Goal: Find specific page/section: Find specific page/section

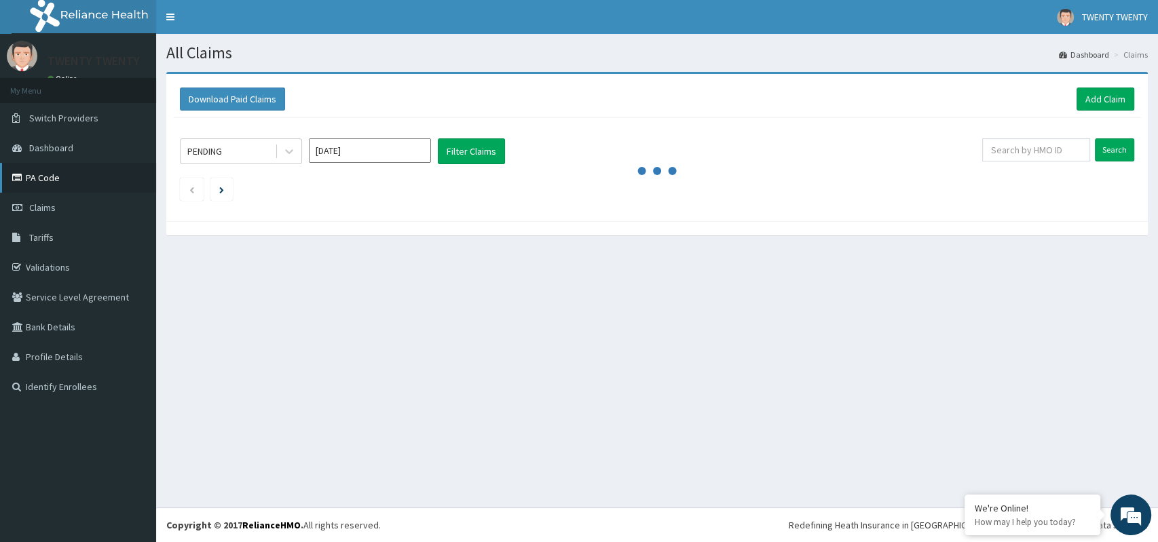
click at [74, 183] on link "PA Code" at bounding box center [78, 178] width 156 height 30
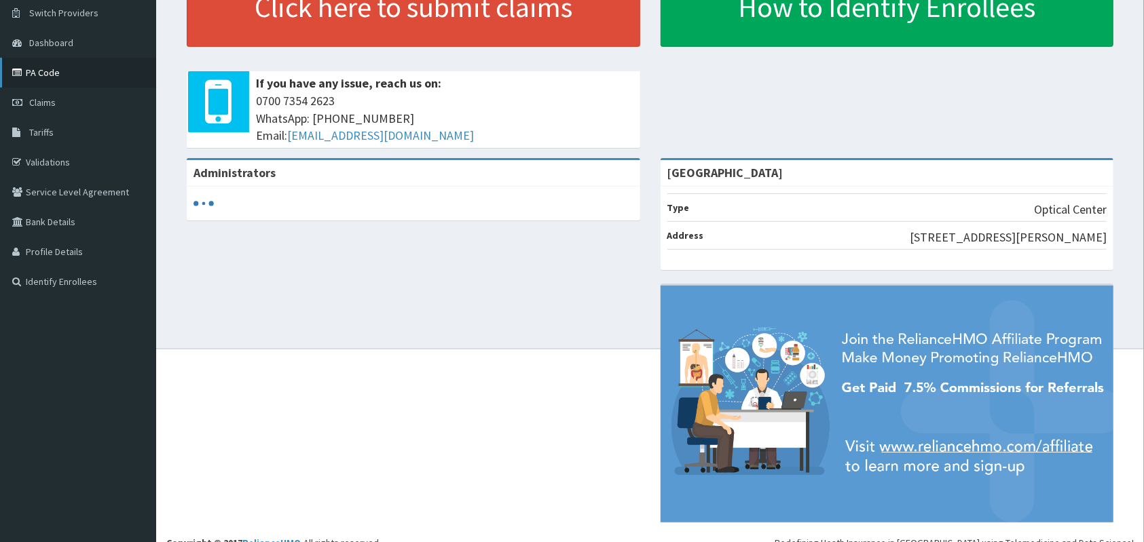
click at [69, 73] on link "PA Code" at bounding box center [78, 73] width 156 height 30
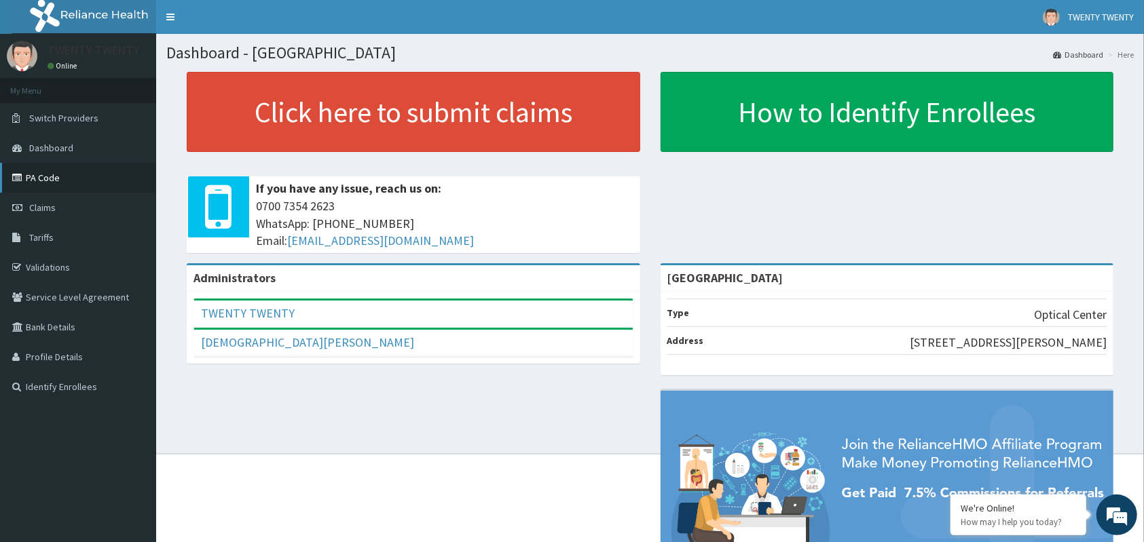
click at [69, 176] on link "PA Code" at bounding box center [78, 178] width 156 height 30
click at [64, 185] on link "PA Code" at bounding box center [78, 178] width 156 height 30
